Goal: Information Seeking & Learning: Learn about a topic

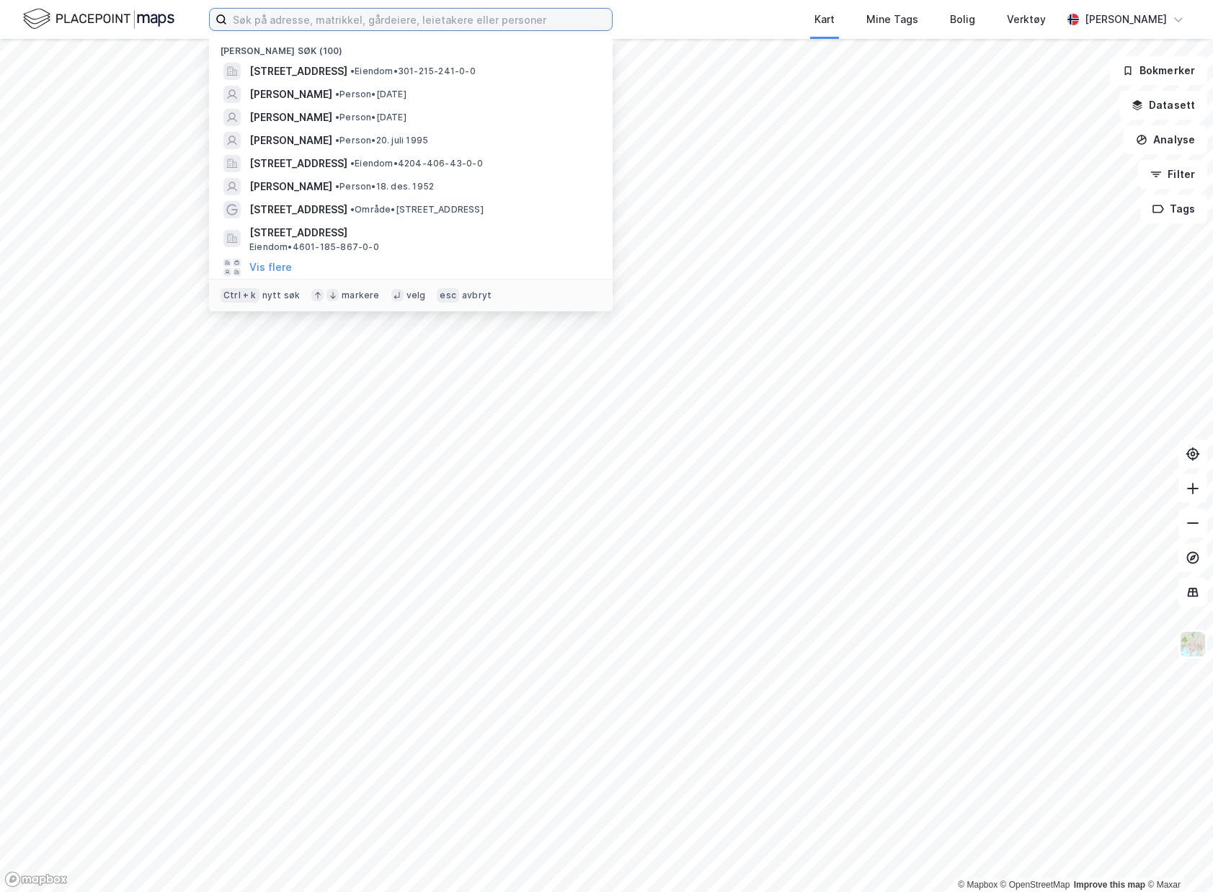
click at [468, 19] on input at bounding box center [419, 20] width 385 height 22
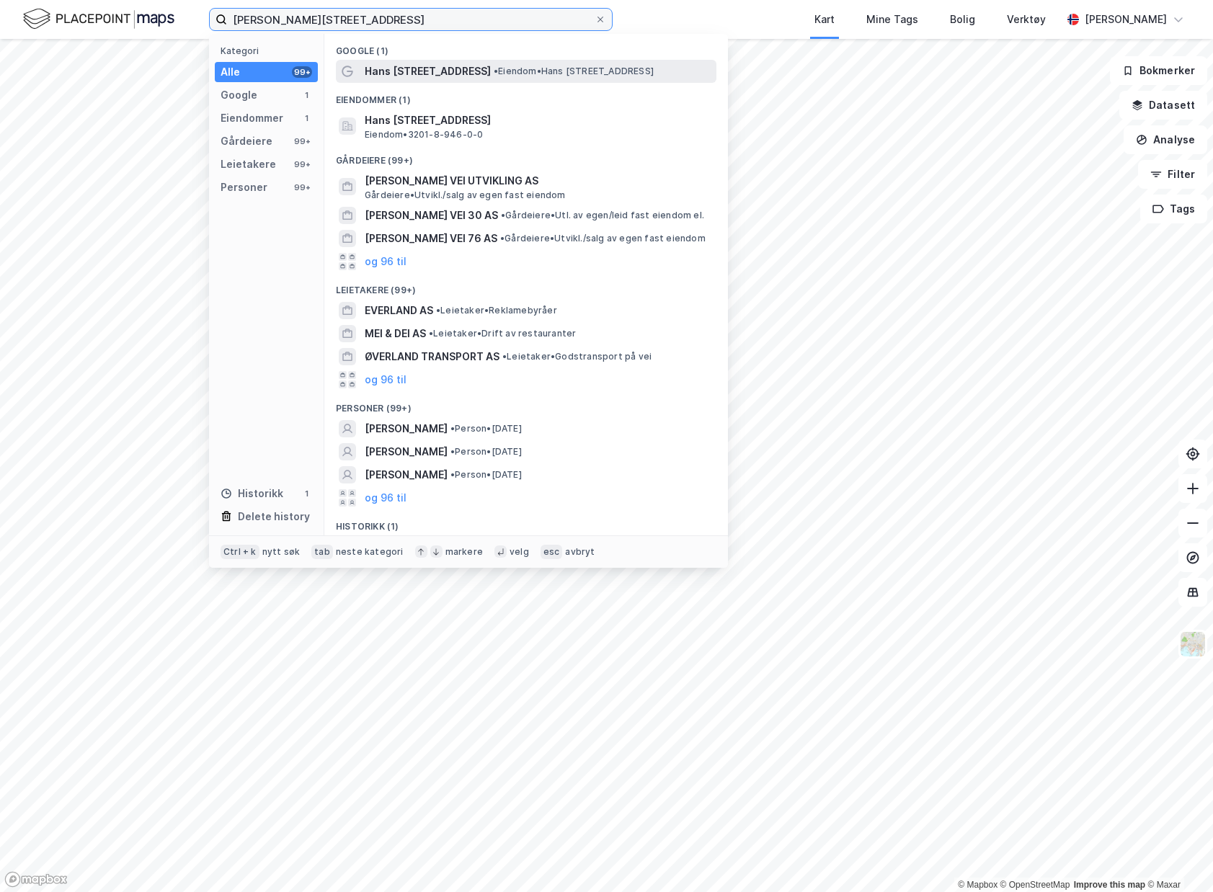
type input "[PERSON_NAME][STREET_ADDRESS]"
click at [511, 71] on span "• Eiendom • [PERSON_NAME][STREET_ADDRESS]" at bounding box center [574, 72] width 160 height 12
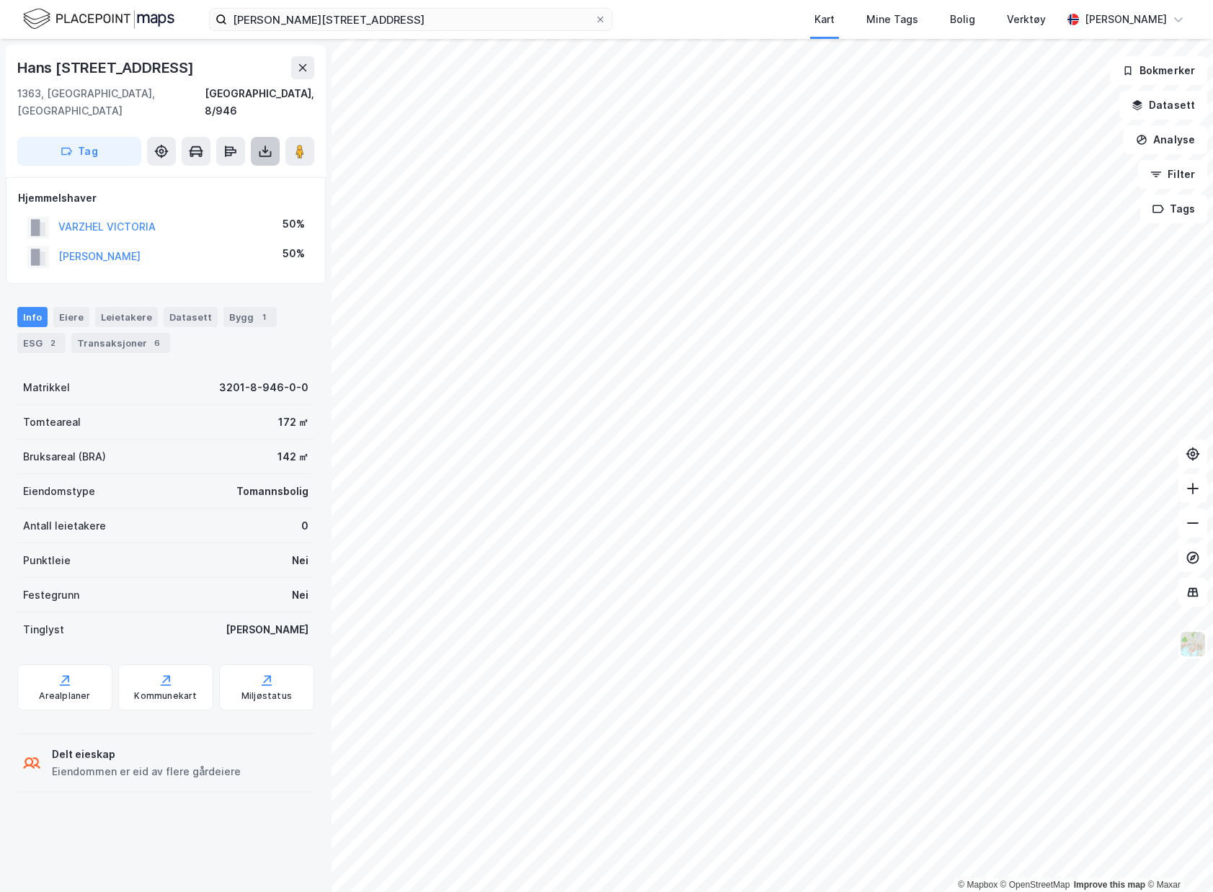
click at [255, 137] on button at bounding box center [265, 151] width 29 height 29
click at [125, 248] on div "[PERSON_NAME]" at bounding box center [99, 256] width 82 height 17
click at [0, 0] on button "[PERSON_NAME]" at bounding box center [0, 0] width 0 height 0
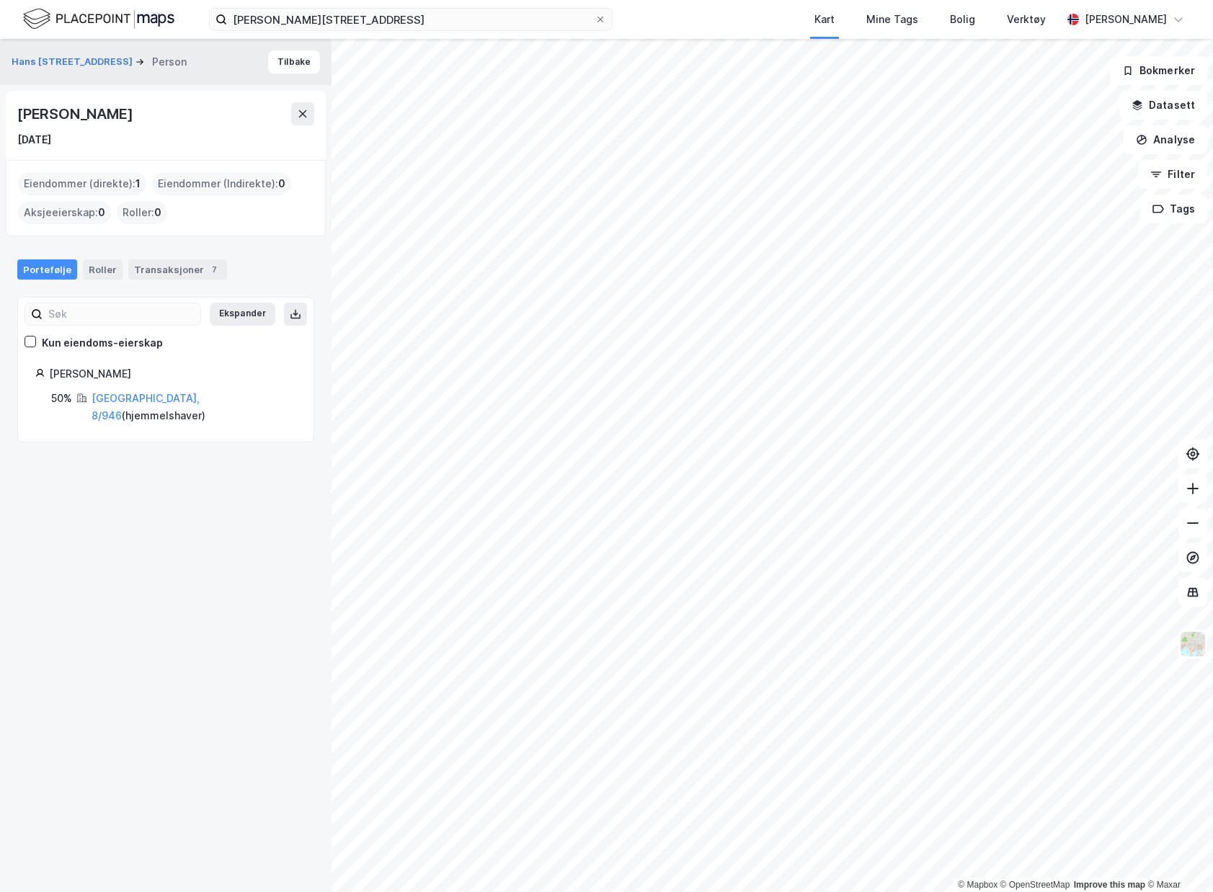
click at [168, 256] on div "Portefølje Roller Transaksjoner 7" at bounding box center [165, 263] width 331 height 43
click at [168, 265] on div "Transaksjoner 7" at bounding box center [177, 269] width 99 height 20
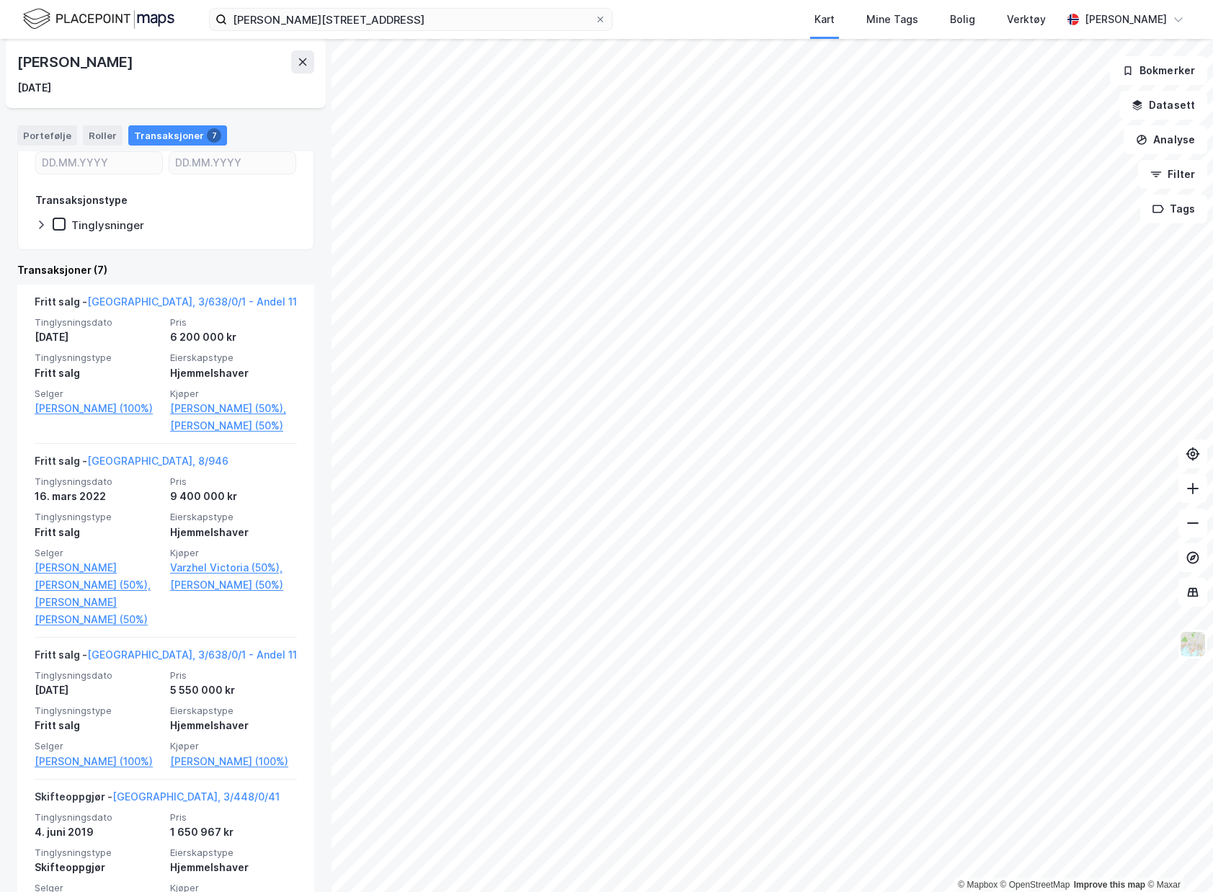
scroll to position [91, 0]
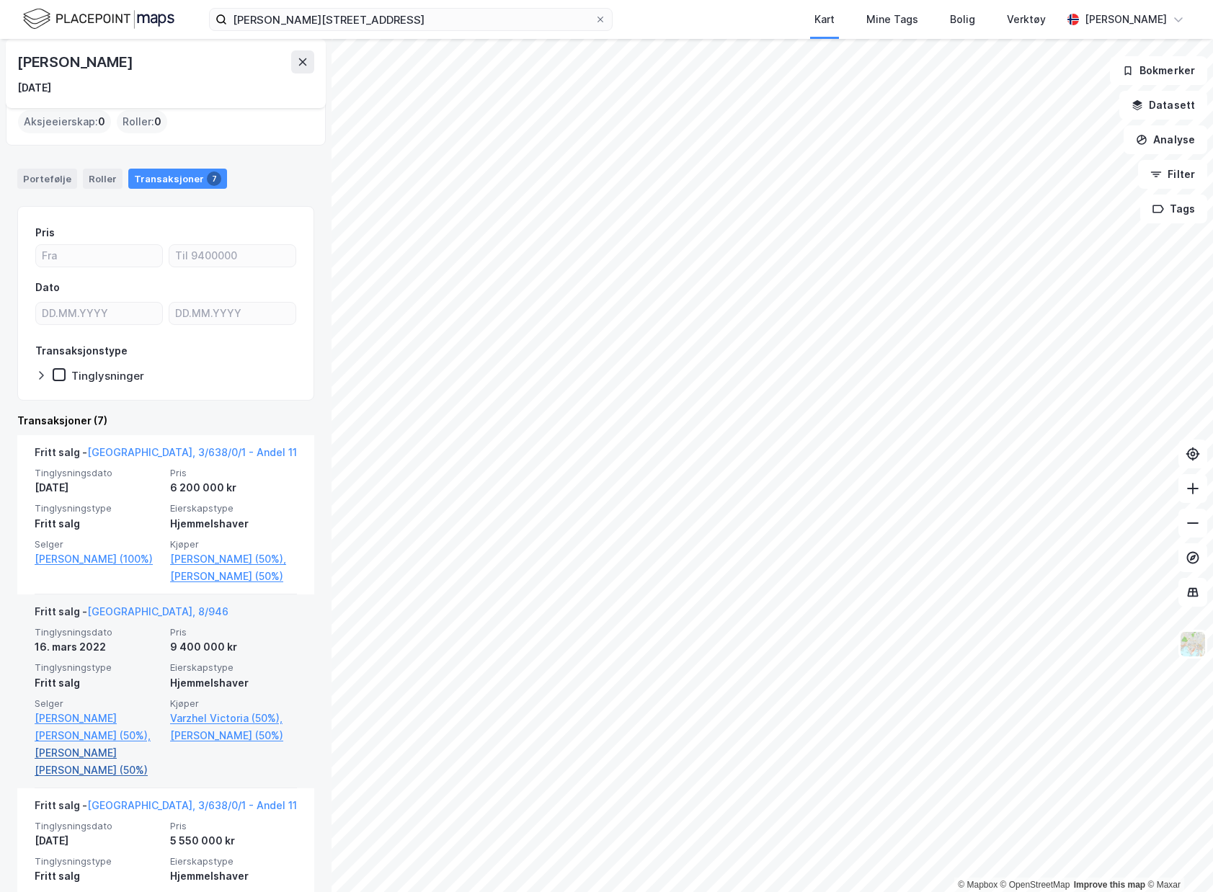
click at [141, 773] on link "[PERSON_NAME] [PERSON_NAME] (50%)" at bounding box center [98, 761] width 127 height 35
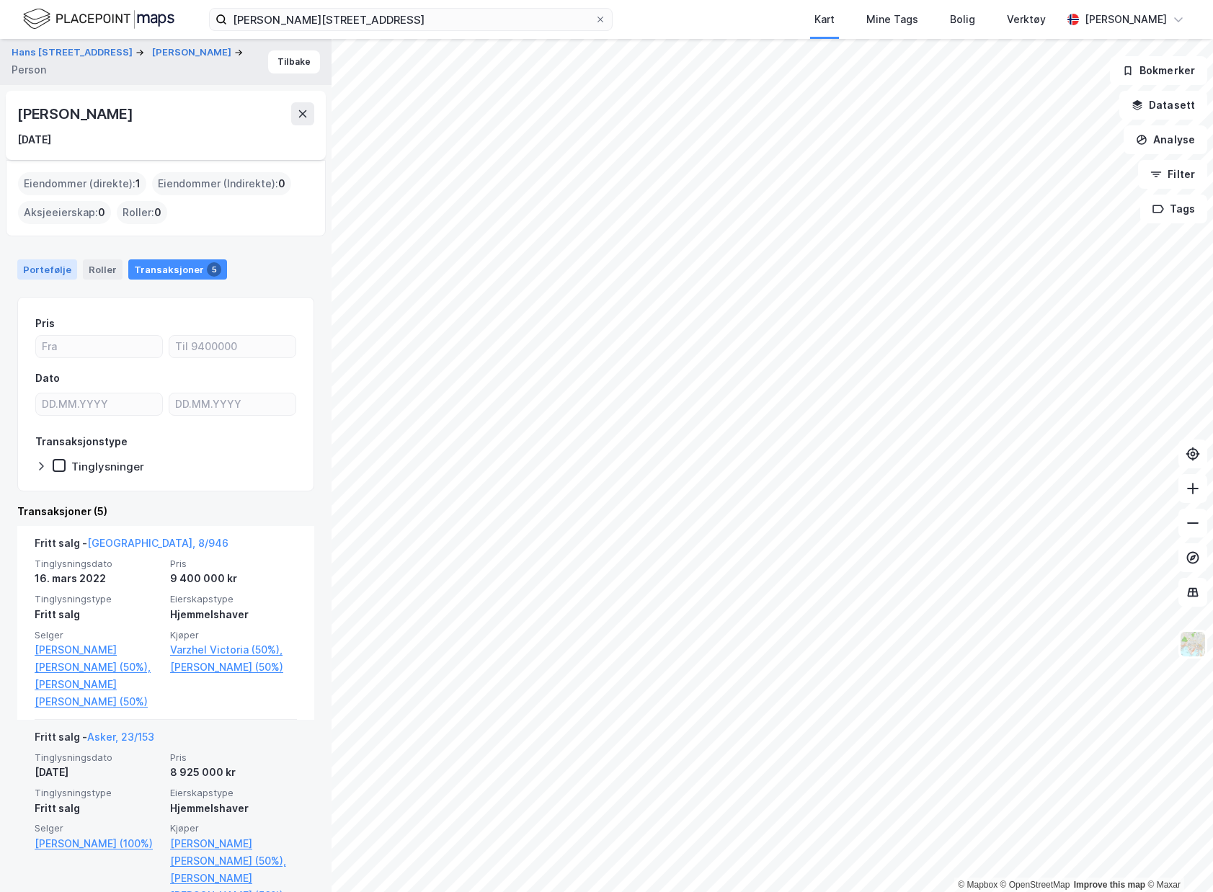
click at [55, 262] on div "Portefølje" at bounding box center [47, 269] width 60 height 20
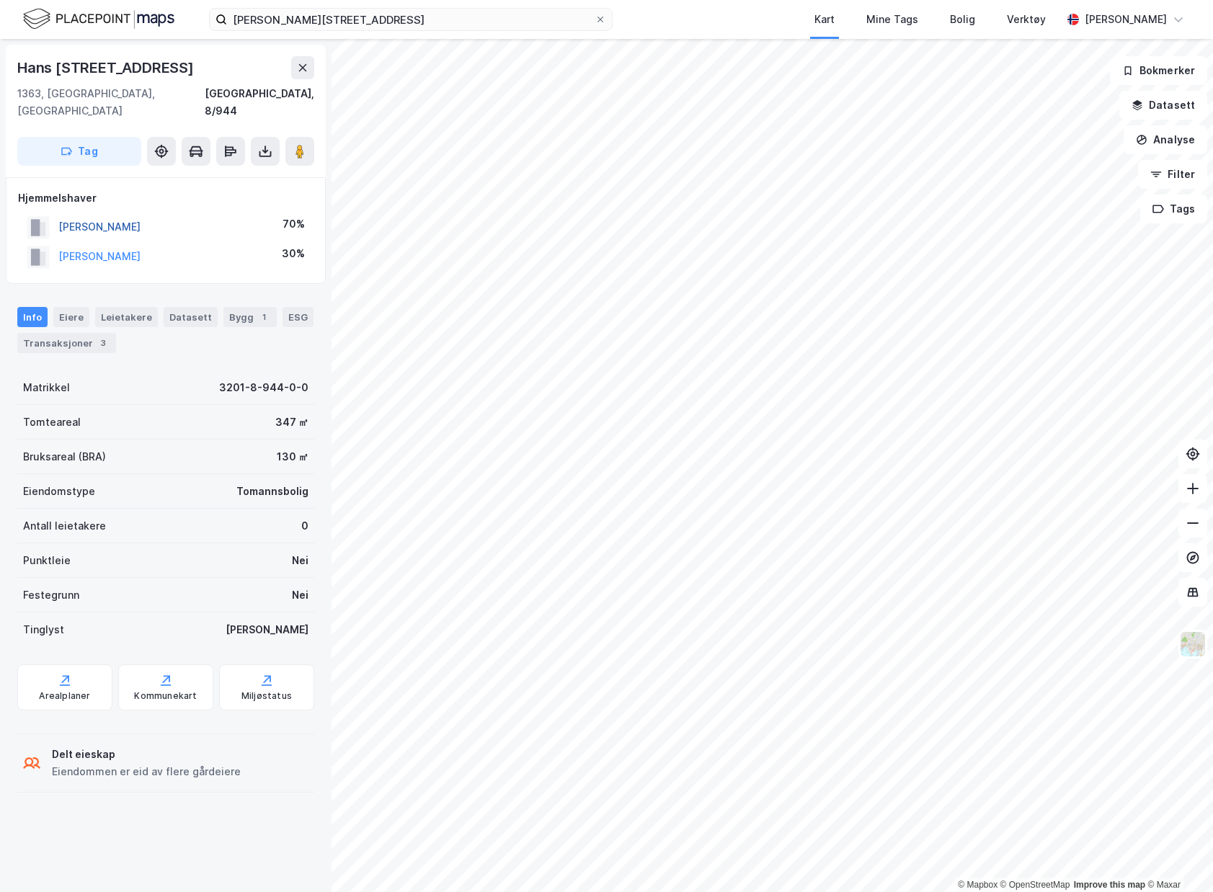
click at [0, 0] on button "[PERSON_NAME]" at bounding box center [0, 0] width 0 height 0
click at [76, 333] on div "Transaksjoner 3" at bounding box center [66, 343] width 99 height 20
